Goal: Task Accomplishment & Management: Manage account settings

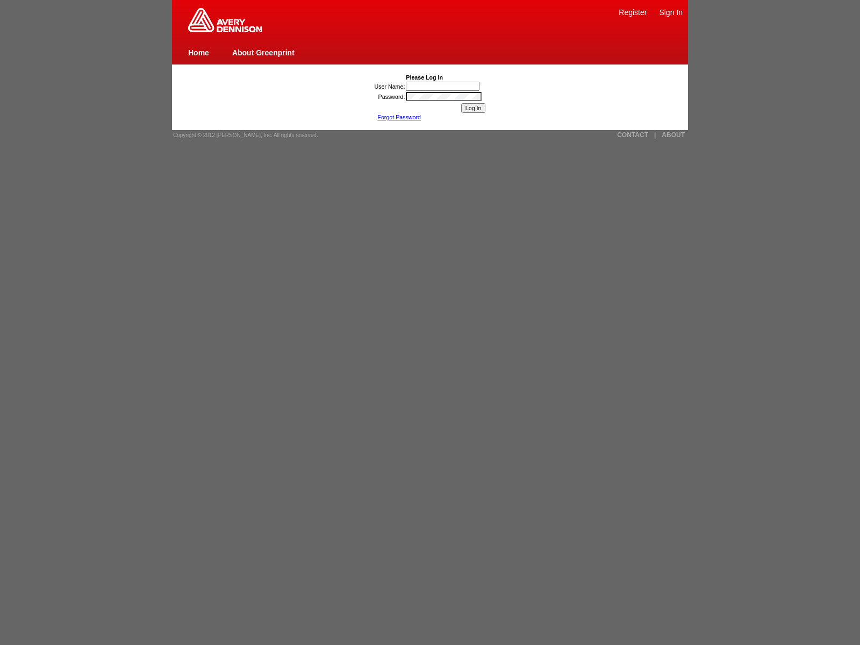
click at [655, 135] on link "|" at bounding box center [655, 135] width 2 height 8
click at [673, 135] on link "ABOUT" at bounding box center [673, 135] width 23 height 8
click at [633, 135] on link "CONTACT" at bounding box center [632, 135] width 31 height 8
click at [242, 135] on span "Copyright © 2012 [PERSON_NAME], Inc. All rights reserved." at bounding box center [245, 135] width 145 height 6
type input "nessus_was_name_dsezlmdfwas_tnwgflhz1ldh"
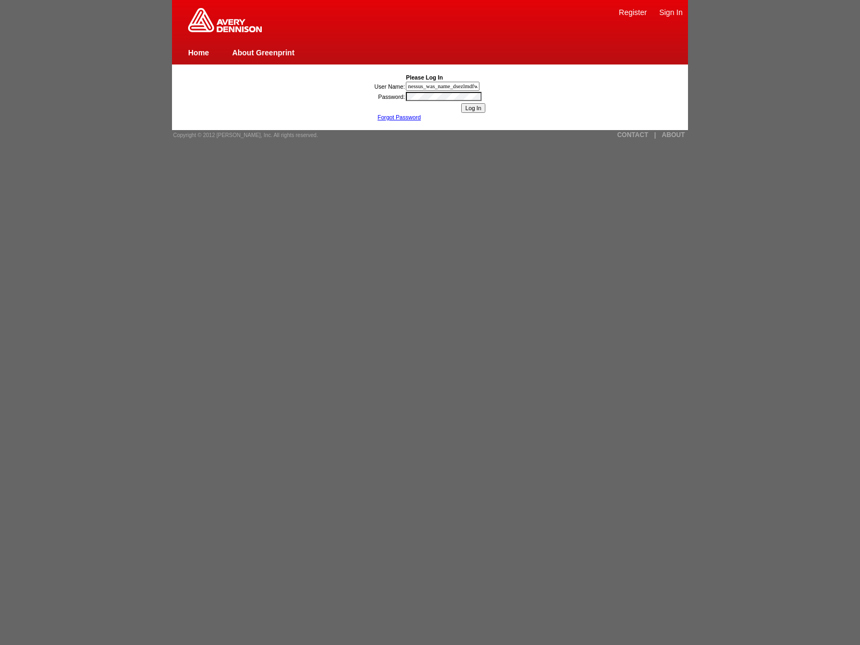
scroll to position [0, 37]
type input "nessus_was_name_dsezlmdfwas_tnwgflhz1ldhjaVasCript:/*-/*`/*`/*'/*"/**/(/* */oNc…"
type input "nessus_was_name_dsezlmdfwas_tnwgflhz1ldhjavascript:[DOMAIN_NAME]._tenable_wassc…"
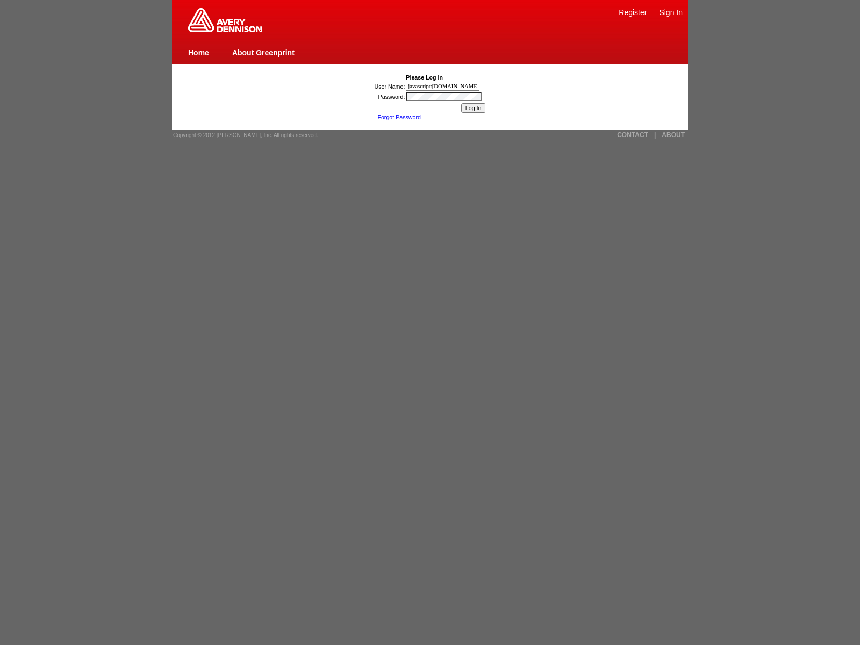
type input "javascript:[DOMAIN_NAME]._tenable_wasscan_js_namespace_taint_tracer.log_executi…"
type input "nessus_was_name_dsezlmdfwas_tnwgflhz1ldh"><img src=x onerror=window.top._tenabl…"
type input ""><img src=x onerror=window.top._tenable_wasscan_js_namespace_taint_tracer.log_…"
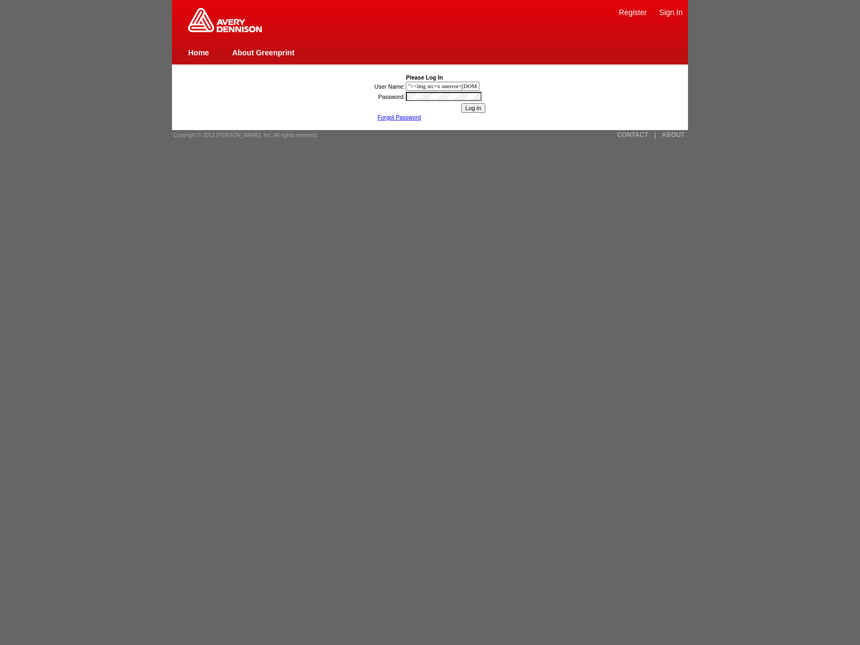
scroll to position [0, 182]
type input "nessus_was_name_dsezlmdfwas_tnwgflhz1ldh1){[DOMAIN_NAME]._tenable_wasscan_js_na…"
type input "1){window.top._tenable_wasscan_js_namespace_taint_tracer.log_execution_flow_sin…"
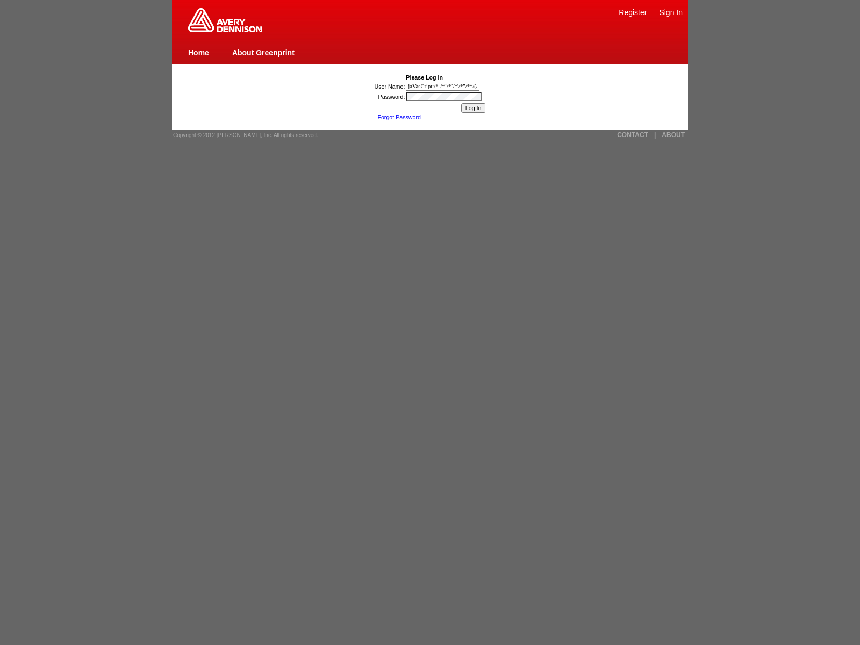
type input "jaVasCript:/*-/*`/*`/*'/*"/**/(/* */oNcliCk=[DOMAIN_NAME]._tenable_wasscan_js_n…"
click at [399, 117] on link "Forgot Password" at bounding box center [399, 117] width 44 height 6
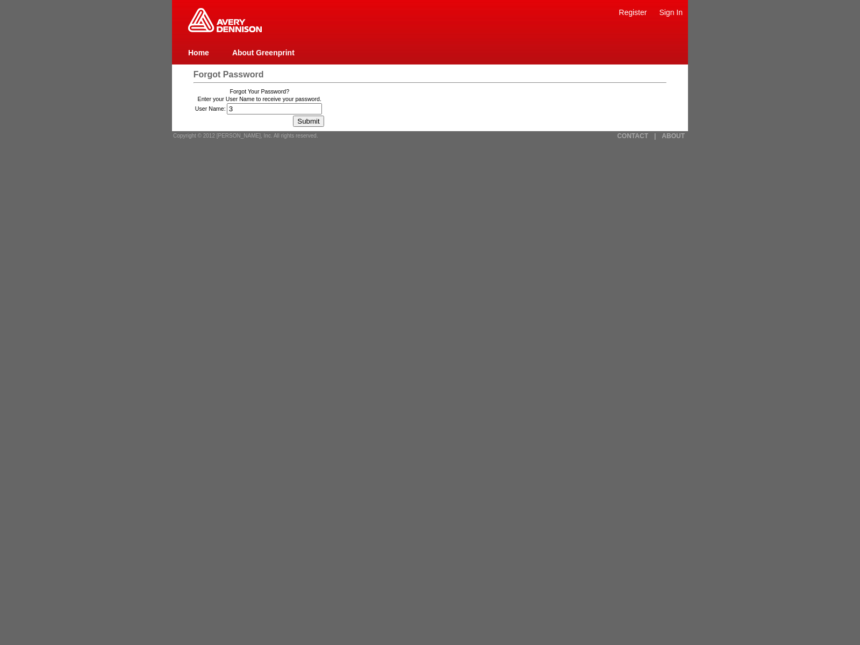
type input "37"
type input "72"
click at [312, 121] on input "Submit" at bounding box center [308, 121] width 31 height 11
click at [633, 12] on link "Register" at bounding box center [633, 12] width 28 height 9
click at [671, 12] on link "Sign In" at bounding box center [671, 12] width 24 height 9
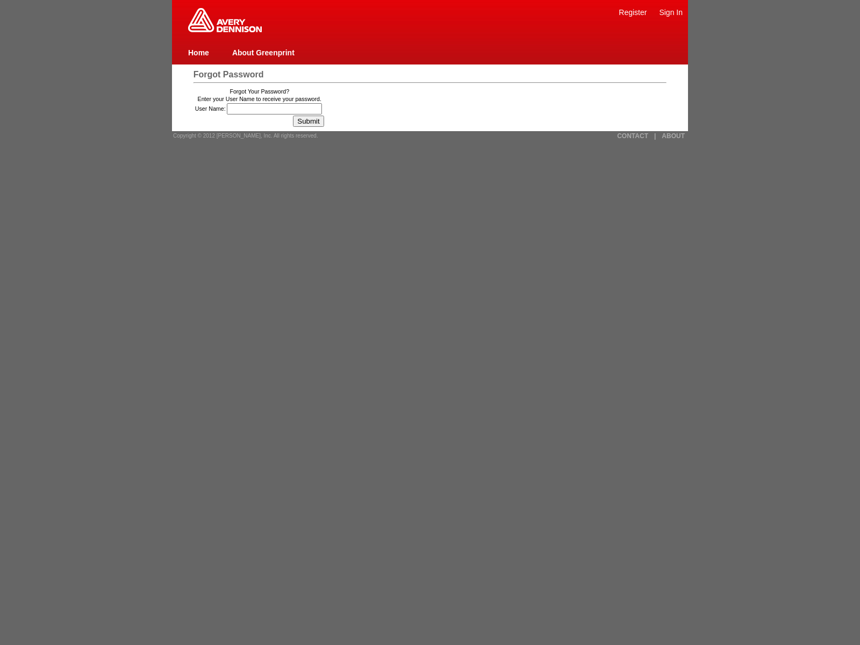
click at [198, 52] on link "Home" at bounding box center [198, 52] width 21 height 9
click at [228, 74] on span "Forgot Password" at bounding box center [229, 74] width 70 height 9
type input "36"
click at [276, 109] on input "User Name:" at bounding box center [274, 108] width 95 height 11
click at [312, 121] on input "Submit" at bounding box center [308, 121] width 31 height 11
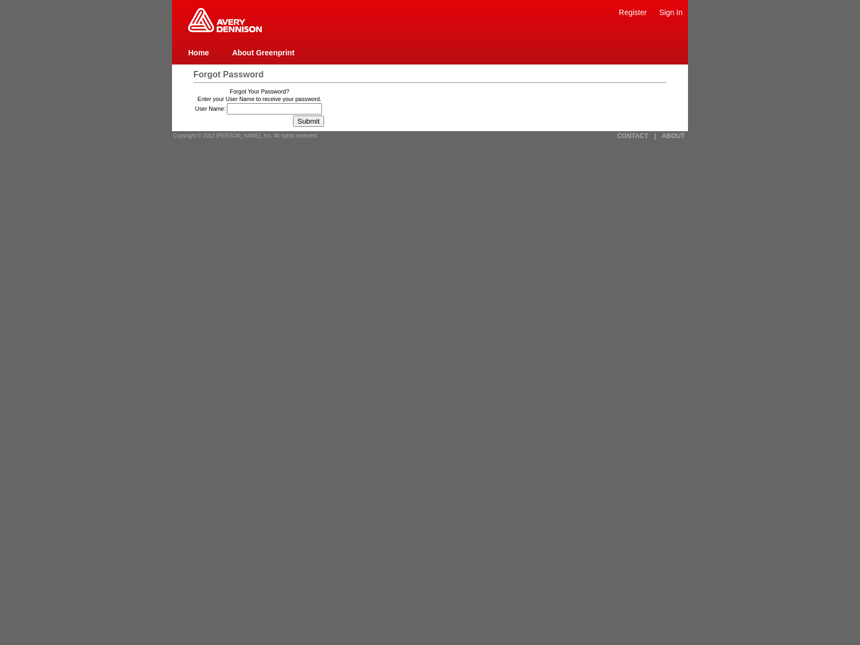
click at [242, 136] on span "Copyright © 2012 [PERSON_NAME], Inc. All rights reserved." at bounding box center [245, 136] width 145 height 6
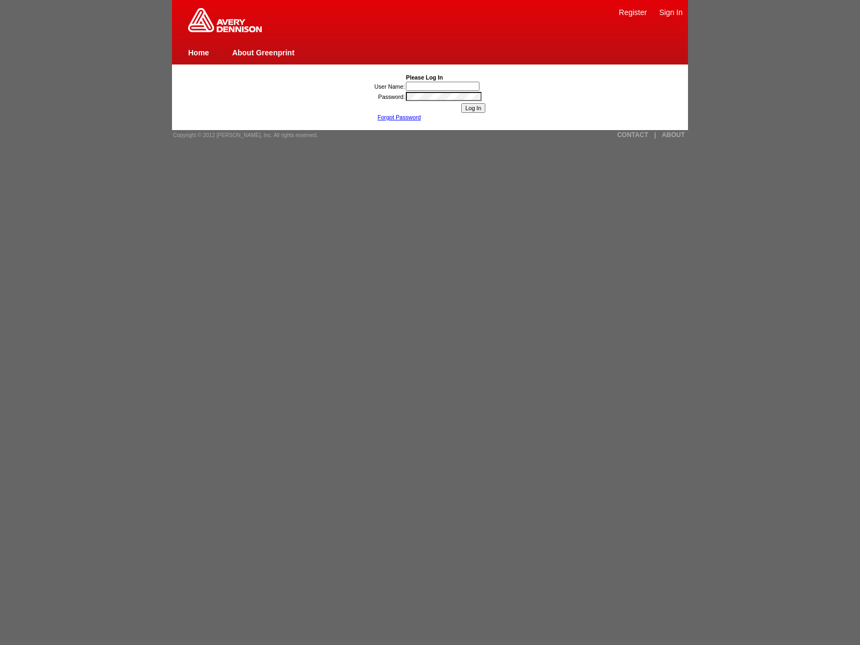
click at [399, 117] on link "Forgot Password" at bounding box center [399, 117] width 44 height 6
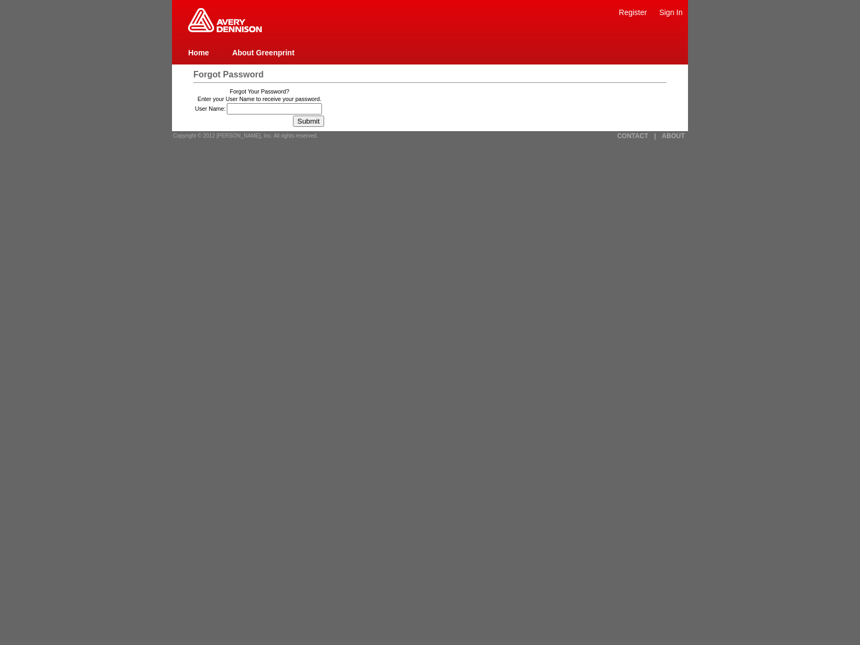
click at [633, 136] on link "CONTACT" at bounding box center [632, 136] width 31 height 8
click at [655, 136] on link "|" at bounding box center [655, 136] width 2 height 8
click at [673, 136] on link "ABOUT" at bounding box center [673, 136] width 23 height 8
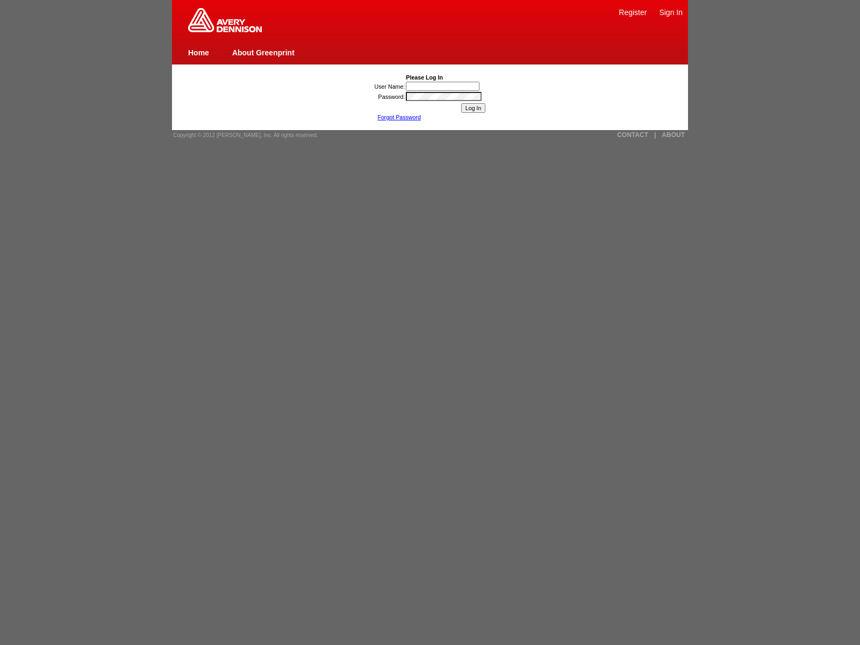
click at [399, 117] on link "Forgot Password" at bounding box center [399, 117] width 44 height 6
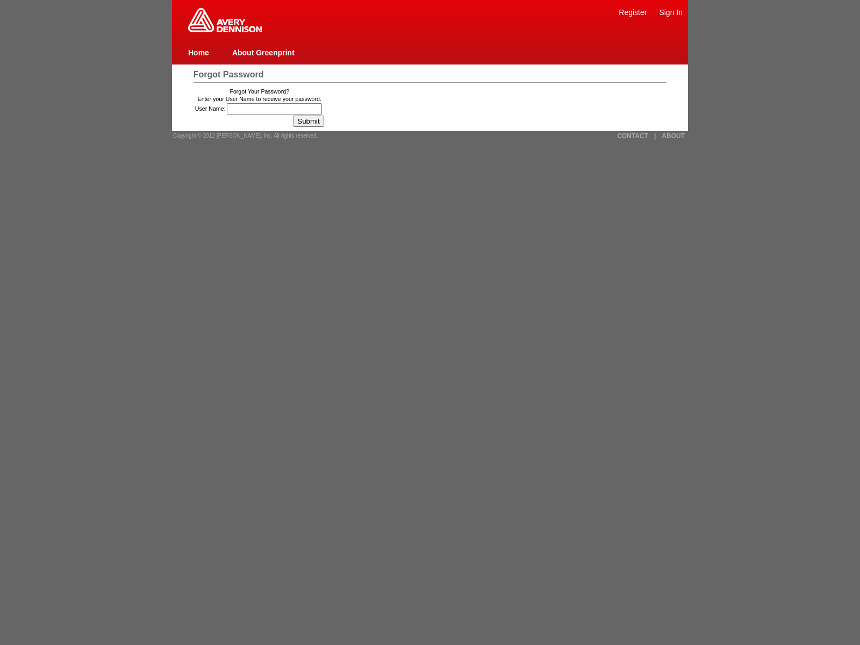
click at [263, 52] on link "About Greenprint" at bounding box center [263, 52] width 62 height 9
click at [225, 30] on img at bounding box center [225, 20] width 74 height 24
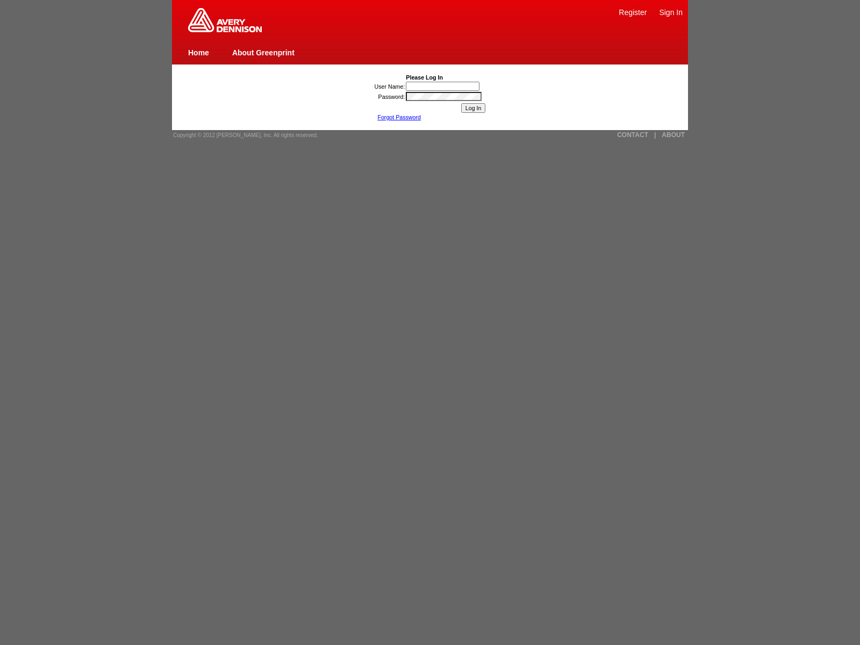
click at [399, 117] on link "Forgot Password" at bounding box center [399, 117] width 44 height 6
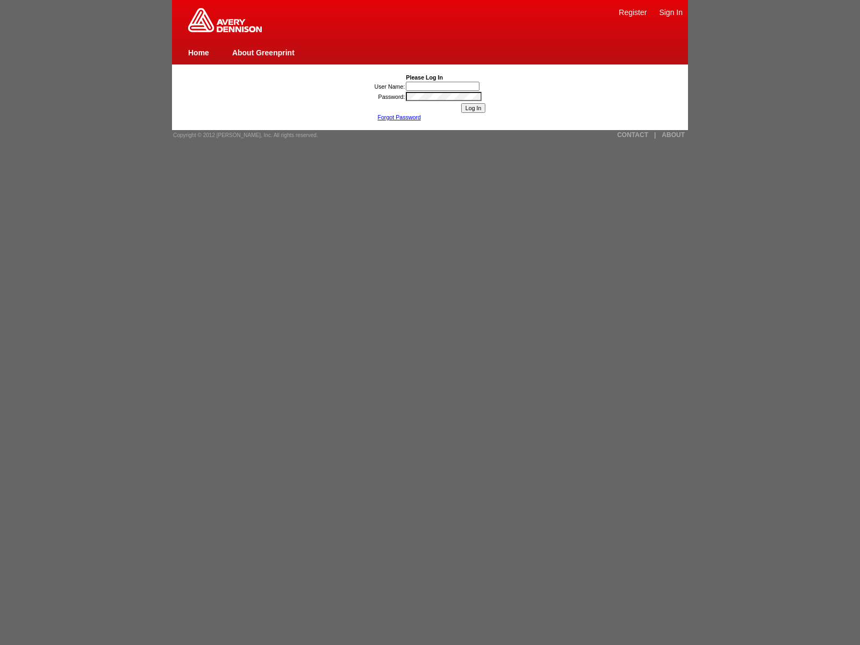
click at [399, 117] on link "Forgot Password" at bounding box center [399, 117] width 44 height 6
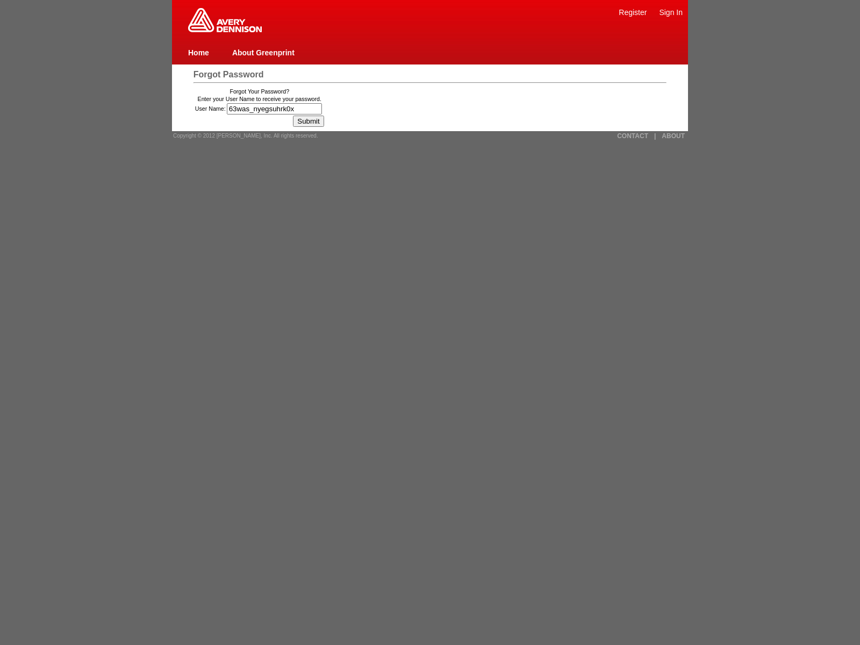
type input "63was_nyegsuhrk0xi"
click at [276, 109] on input "User Name:" at bounding box center [274, 108] width 95 height 11
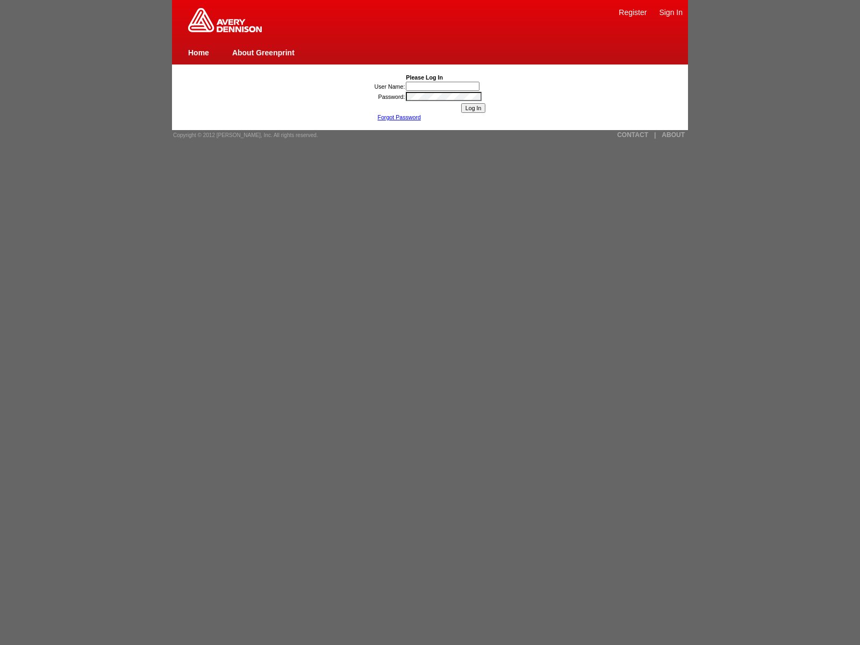
click at [399, 117] on link "Forgot Password" at bounding box center [399, 117] width 44 height 6
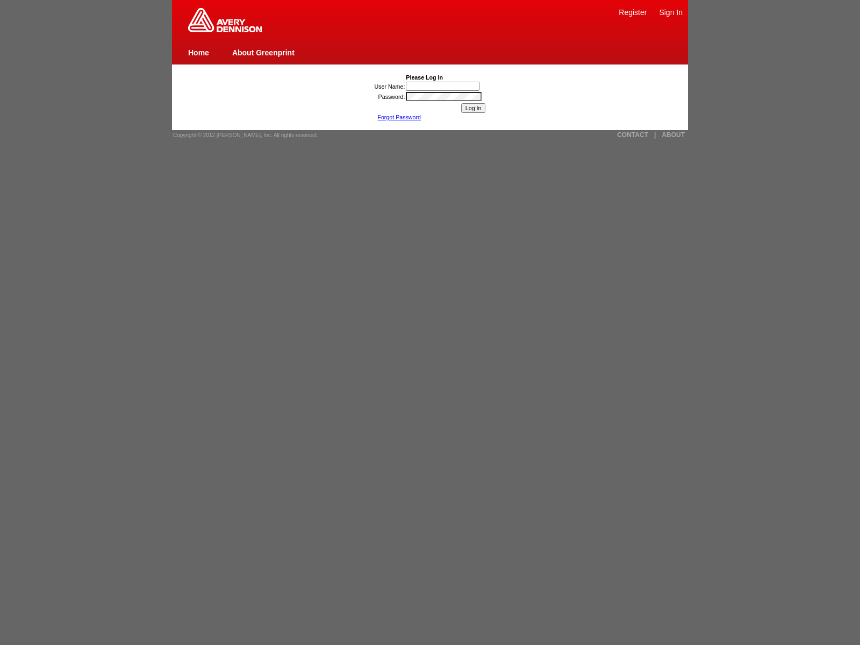
click at [399, 117] on link "Forgot Password" at bounding box center [399, 117] width 44 height 6
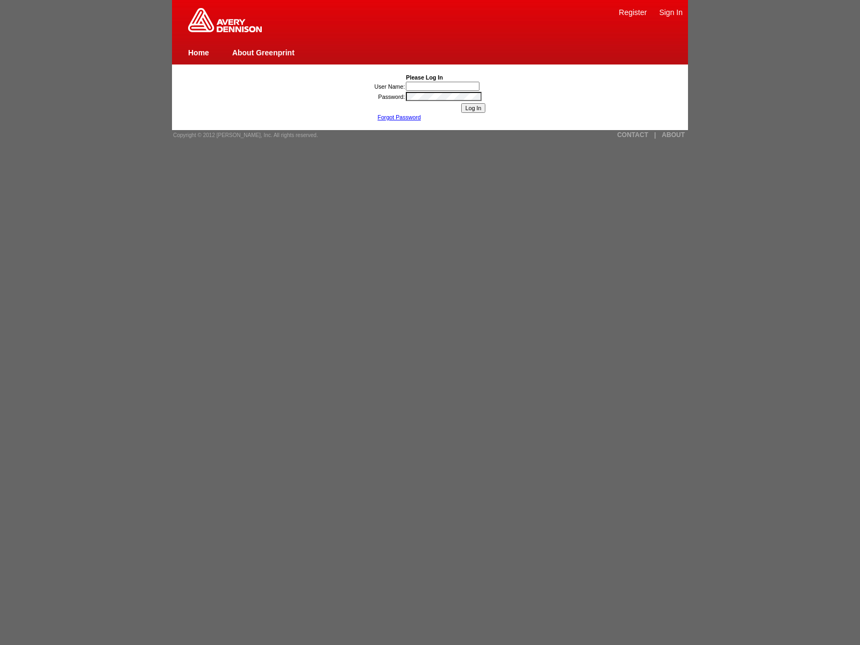
click at [399, 117] on link "Forgot Password" at bounding box center [399, 117] width 44 height 6
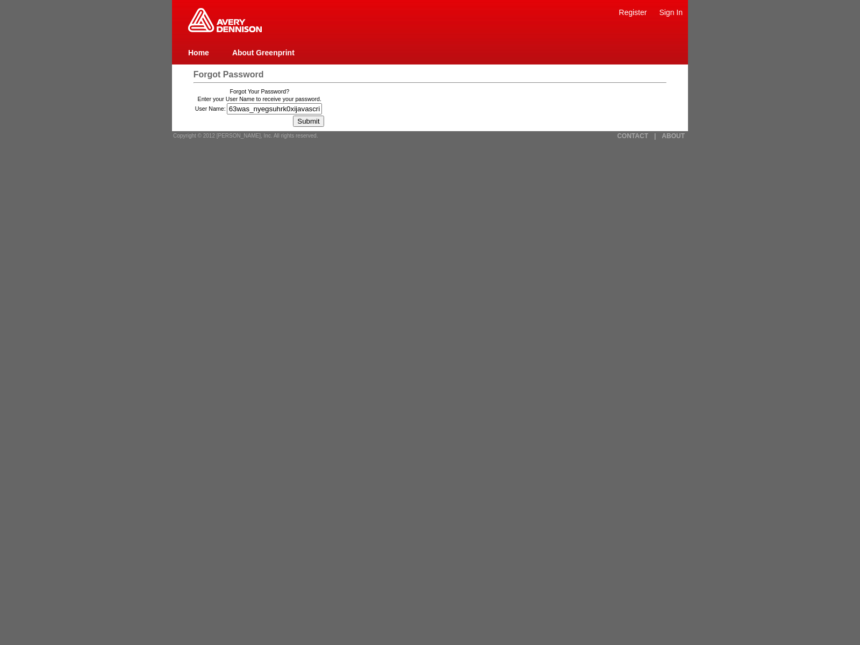
type input "63was_nyegsuhrk0xijavascript:[DOMAIN_NAME]._tenable_wasscan_js_namespace_taint_…"
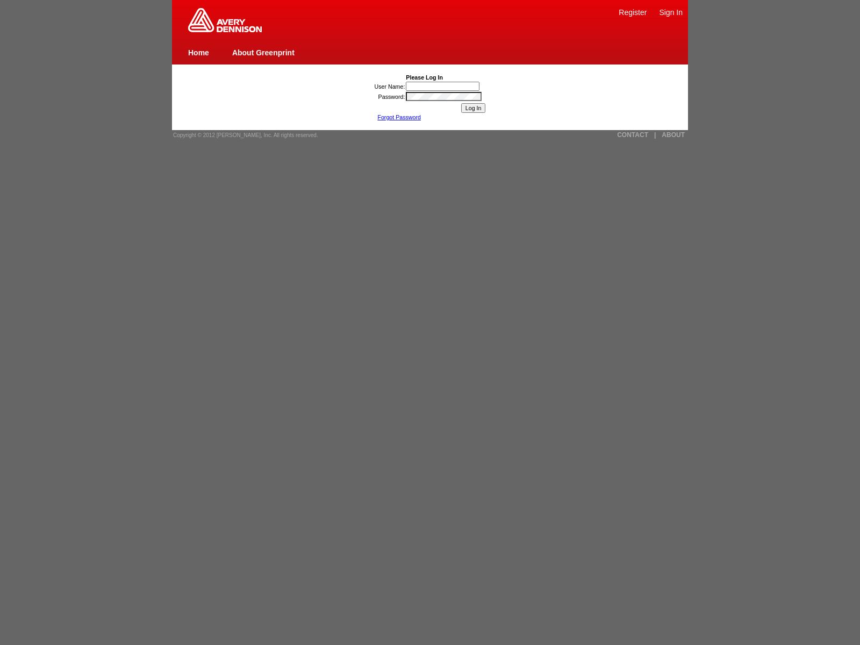
click at [399, 117] on link "Forgot Password" at bounding box center [399, 117] width 44 height 6
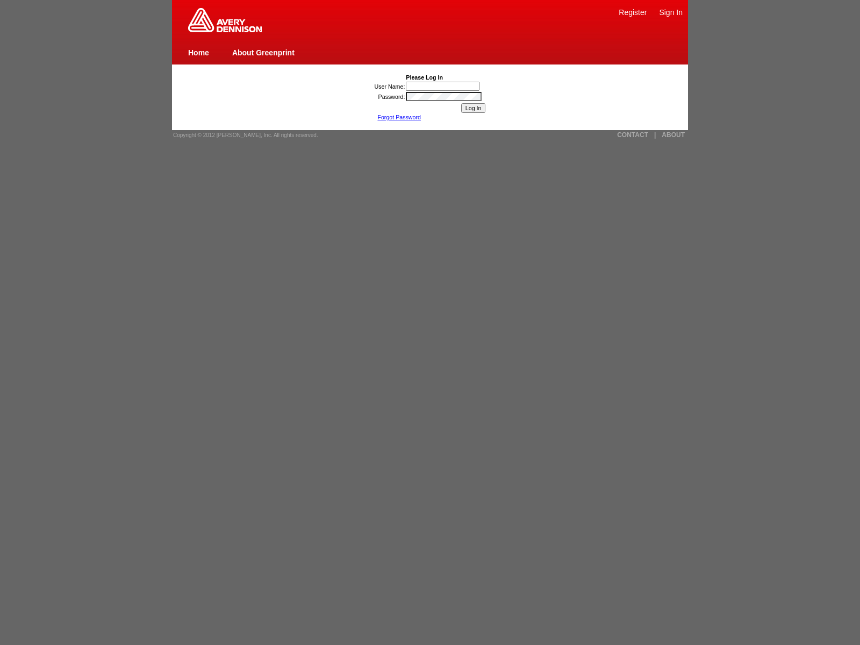
click at [399, 117] on link "Forgot Password" at bounding box center [399, 117] width 44 height 6
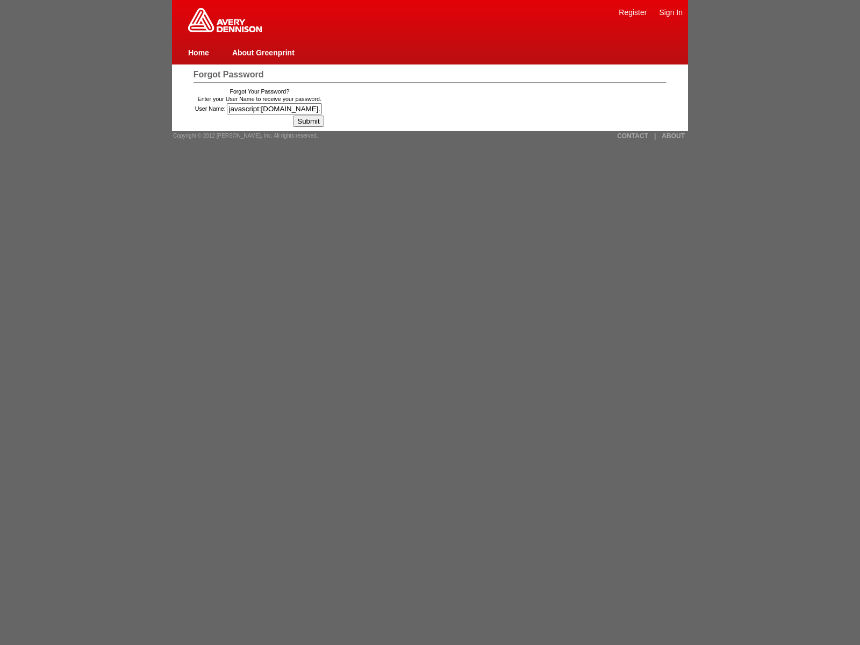
type input "javascript:window.top._tenable_wasscan_js_namespace_taint_tracer.log_execution_…"
type input "63was_nyegsuhrk0xijaVasCript:/*-/*`/*`/*'/*"/**/(/* */oNcliCk=window.top._tenab…"
type input "jaVasCript:/*-/*`/*`/*'/*"/**/(/* */oNcliCk=[DOMAIN_NAME]._tenable_wasscan_js_n…"
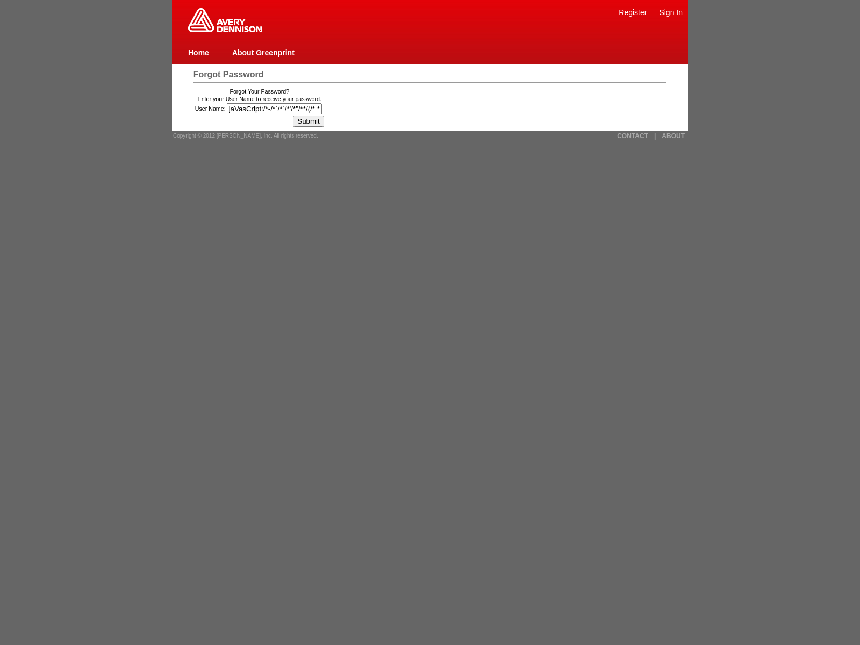
scroll to position [0, 838]
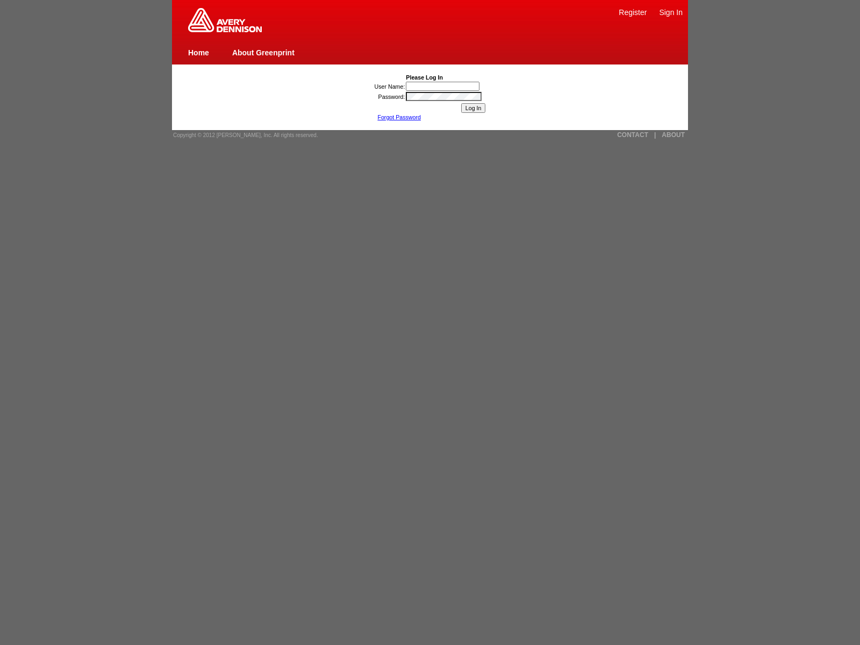
click at [399, 117] on link "Forgot Password" at bounding box center [399, 117] width 44 height 6
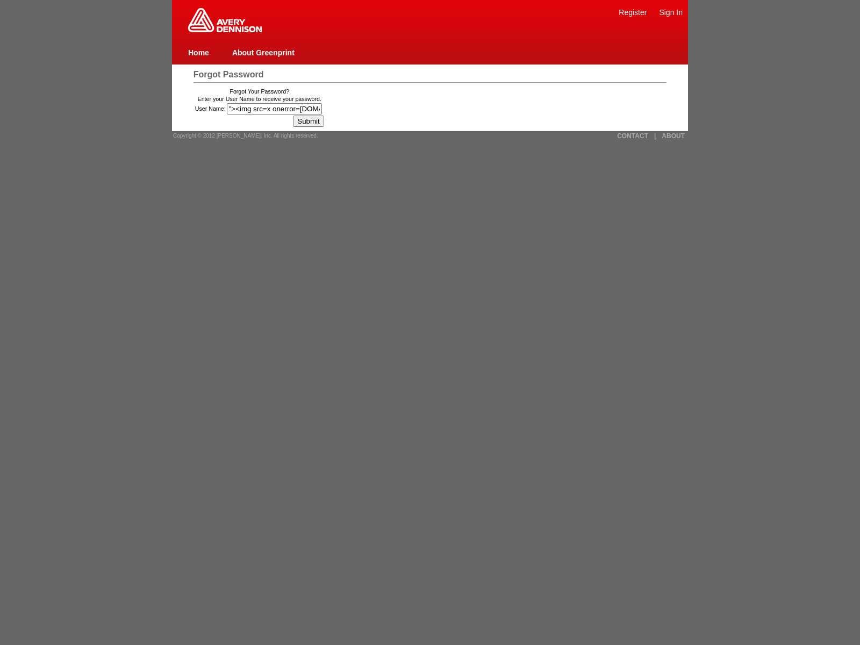
type input ""><img src=x onerror=[DOMAIN_NAME]._tenable_wasscan_js_namespace_taint_tracer.l…"
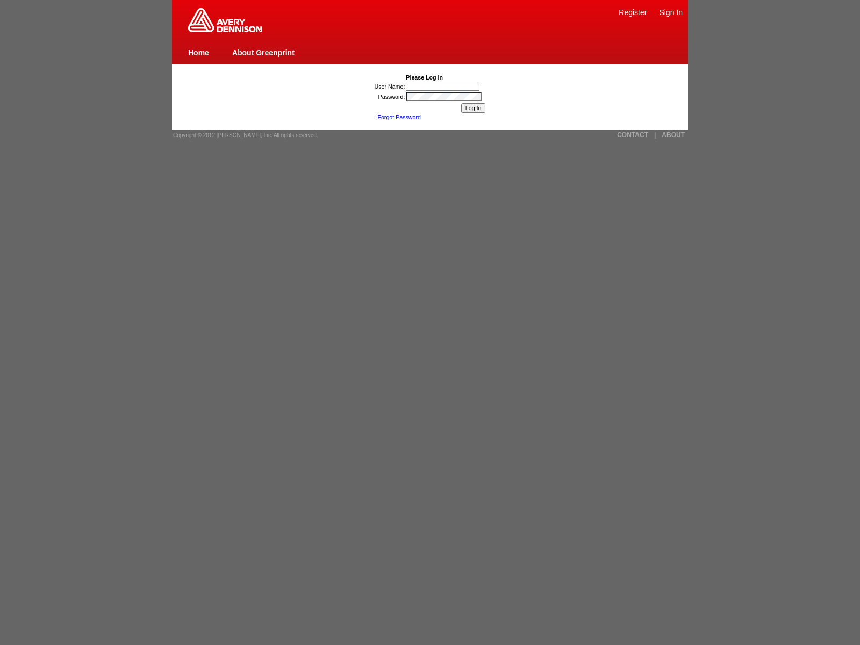
click at [399, 117] on link "Forgot Password" at bounding box center [399, 117] width 44 height 6
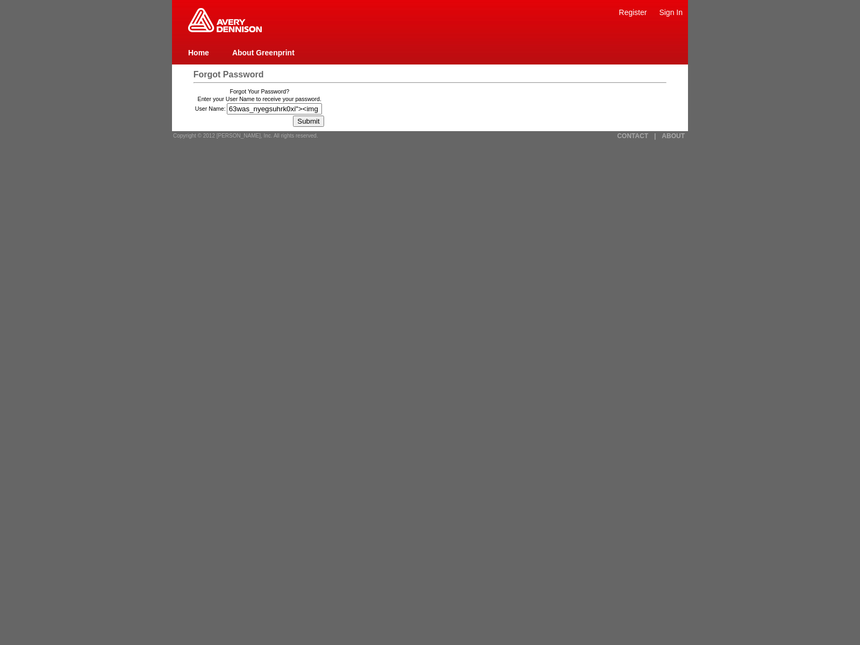
type input "63was_nyegsuhrk0xi"><img src=x onerror=[DOMAIN_NAME]._tenable_wasscan_js_namesp…"
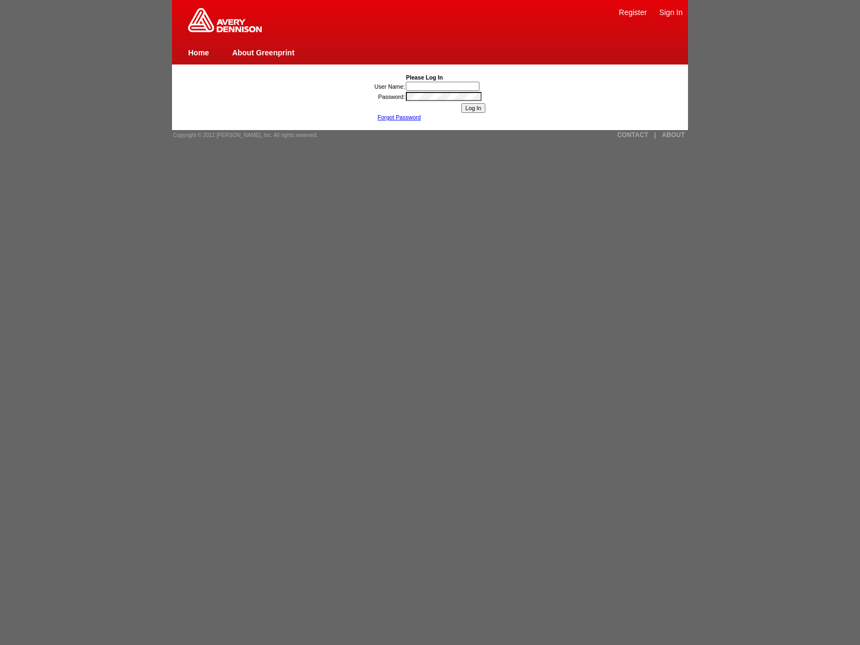
click at [399, 117] on link "Forgot Password" at bounding box center [399, 117] width 44 height 6
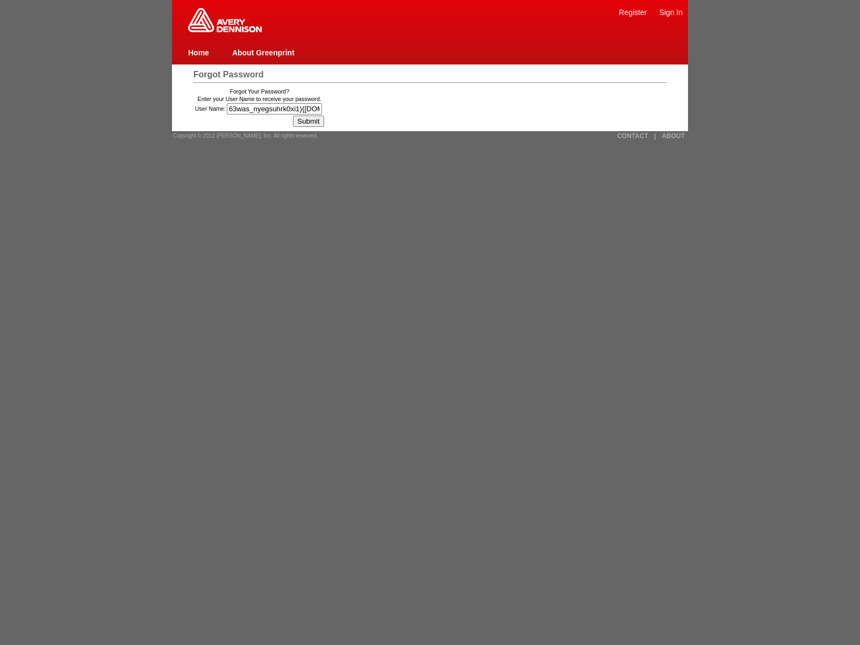
type input "63was_nyegsuhrk0xi1){[DOMAIN_NAME]._tenable_wasscan_js_namespace_taint_tracer.l…"
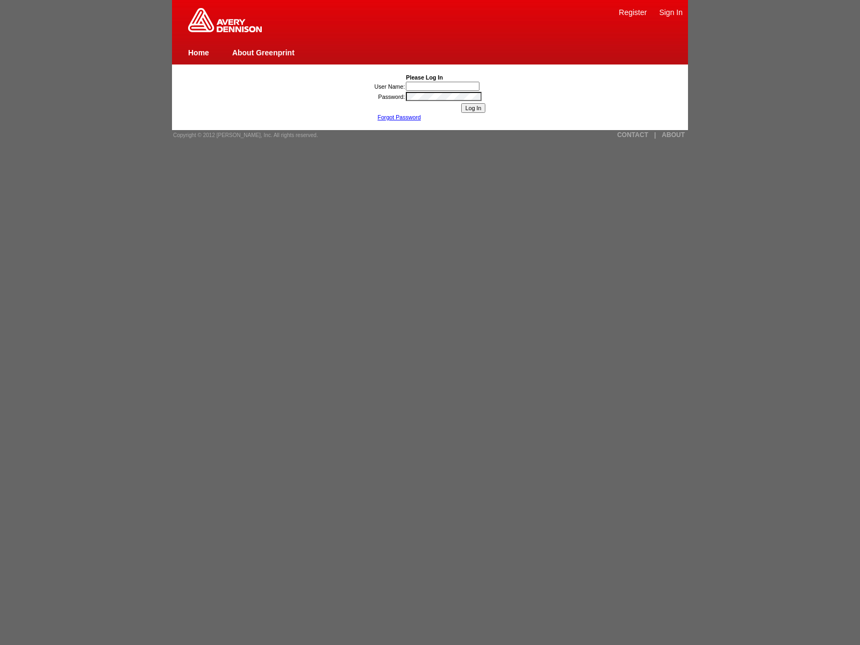
click at [399, 117] on link "Forgot Password" at bounding box center [399, 117] width 44 height 6
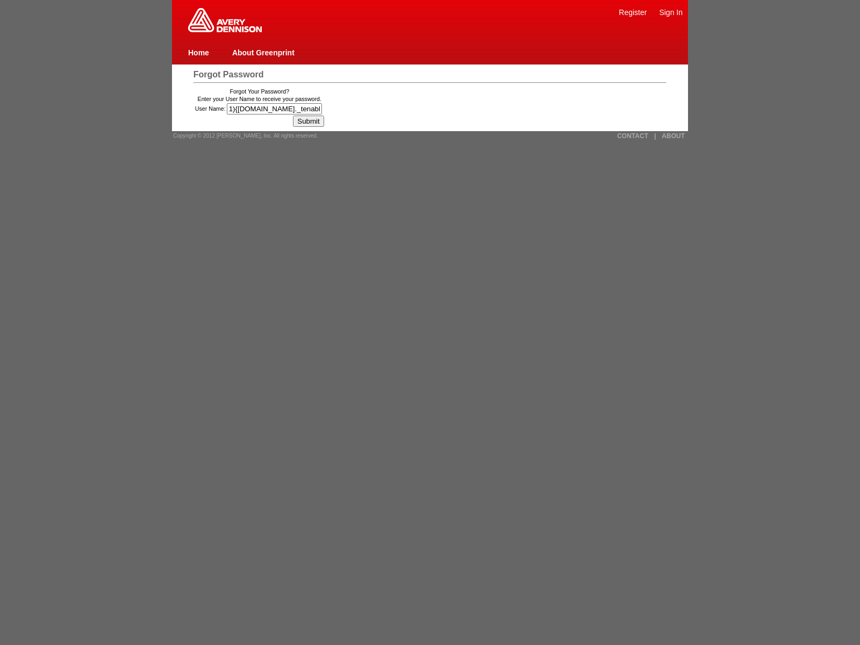
type input "1){[DOMAIN_NAME]._tenable_wasscan_js_namespace_taint_tracer.log_execution_flow_…"
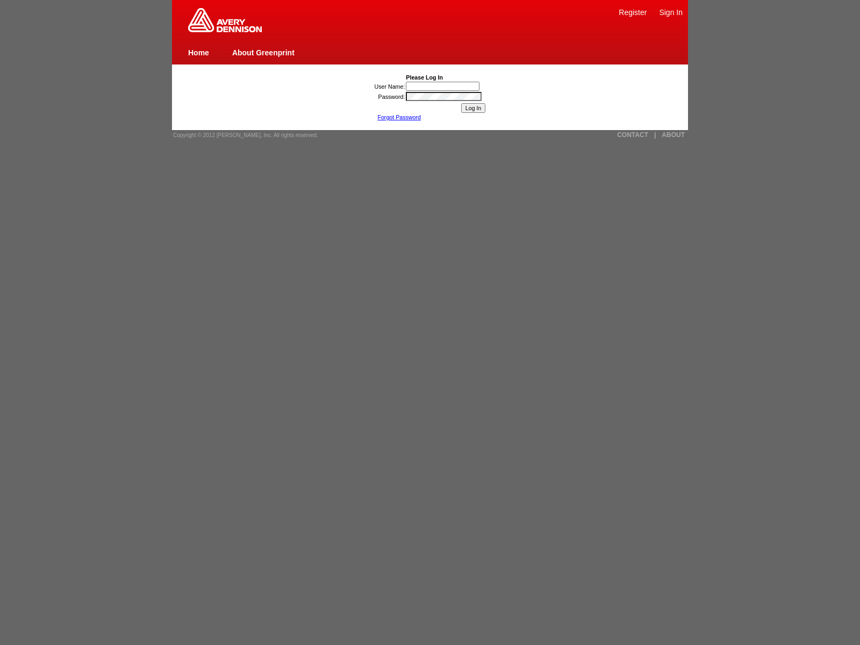
click at [399, 117] on link "Forgot Password" at bounding box center [399, 117] width 44 height 6
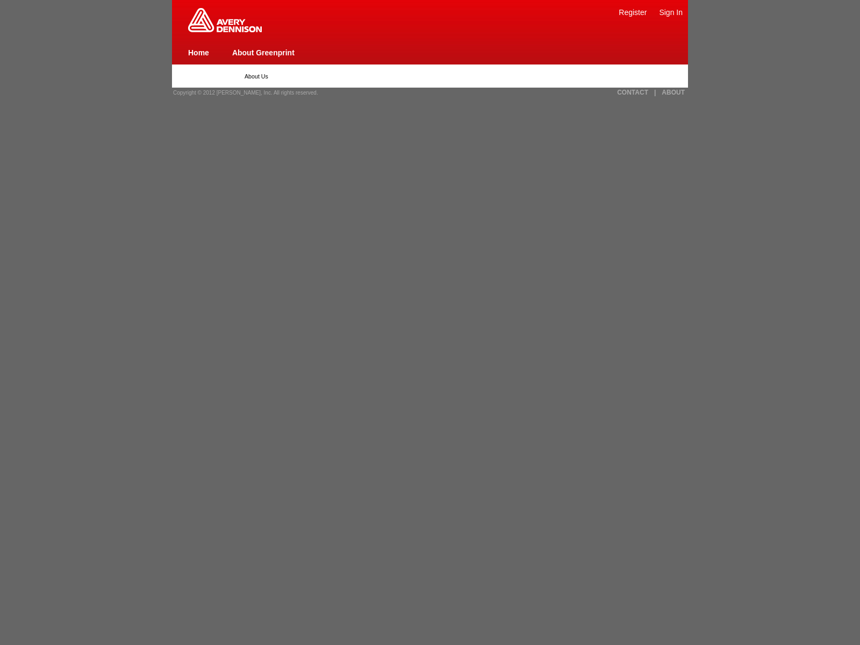
click at [198, 52] on link "Home" at bounding box center [198, 52] width 21 height 9
